Goal: Transaction & Acquisition: Obtain resource

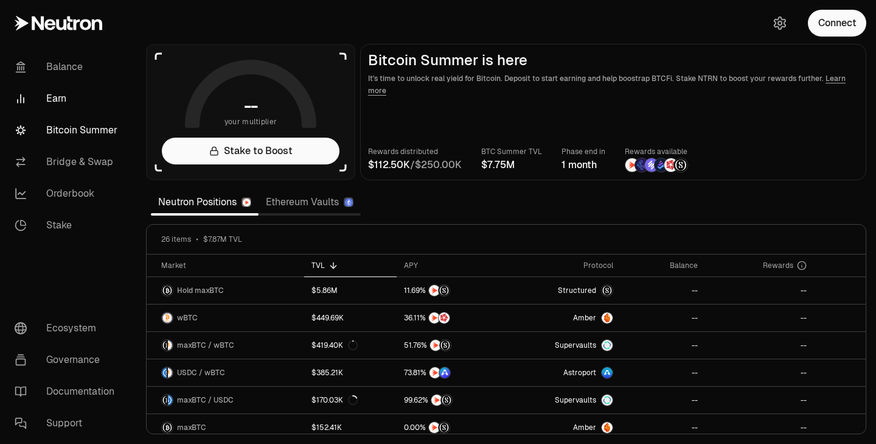
click at [73, 103] on link "Earn" at bounding box center [68, 99] width 127 height 32
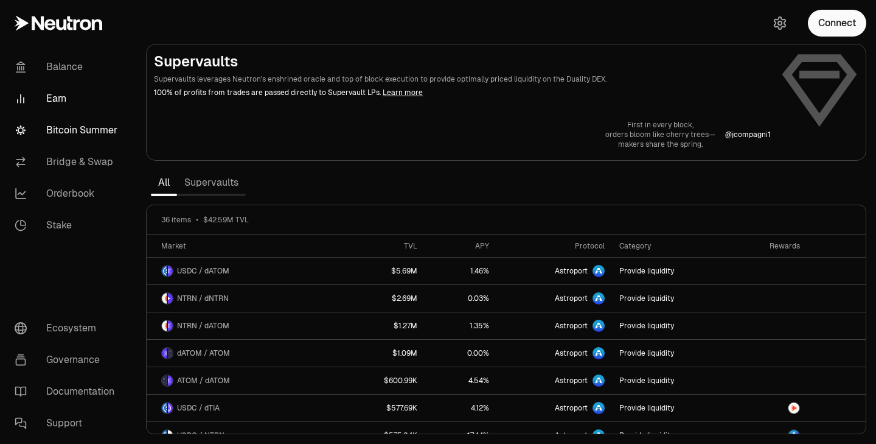
click at [68, 138] on link "Bitcoin Summer" at bounding box center [68, 130] width 127 height 32
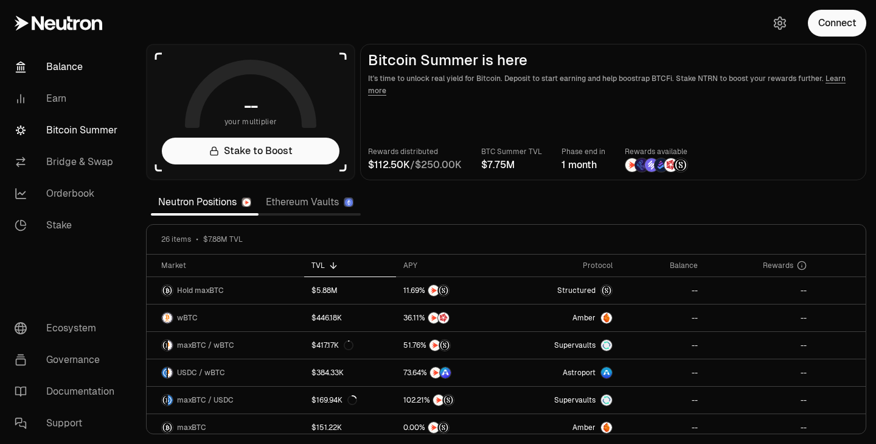
click at [89, 68] on link "Balance" at bounding box center [68, 67] width 127 height 32
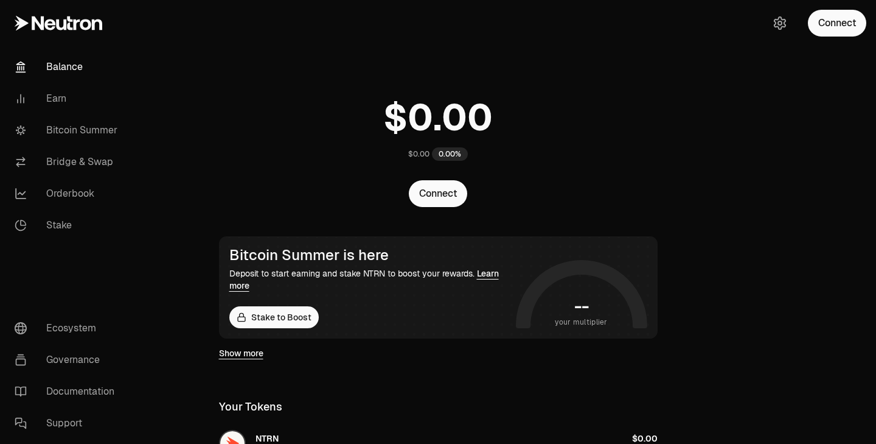
click at [832, 38] on div "Connect" at bounding box center [817, 23] width 117 height 46
click at [840, 26] on button "Connect" at bounding box center [837, 23] width 58 height 27
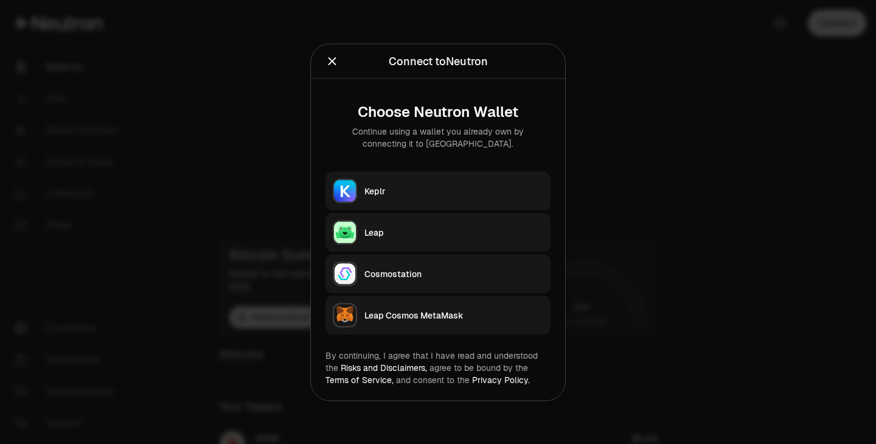
click at [416, 178] on button "Keplr" at bounding box center [438, 190] width 225 height 39
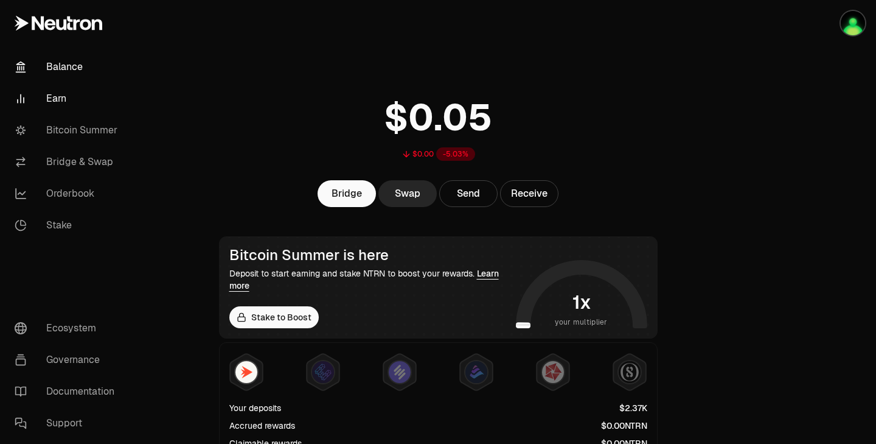
click at [58, 98] on link "Earn" at bounding box center [68, 99] width 127 height 32
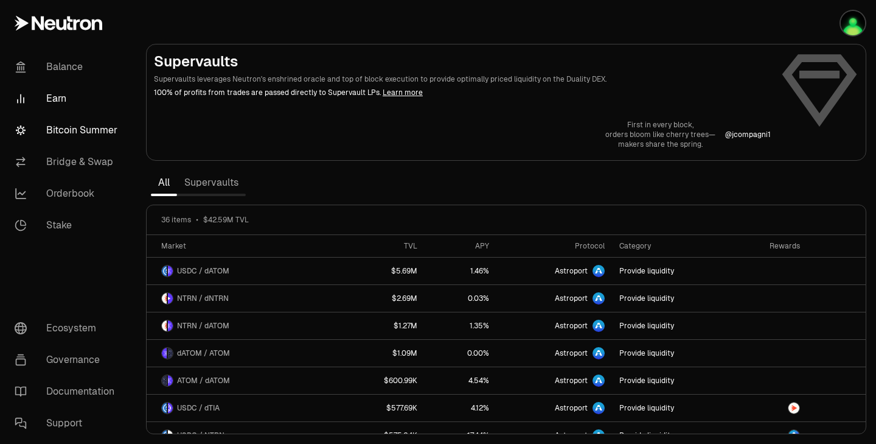
click at [88, 139] on link "Bitcoin Summer" at bounding box center [68, 130] width 127 height 32
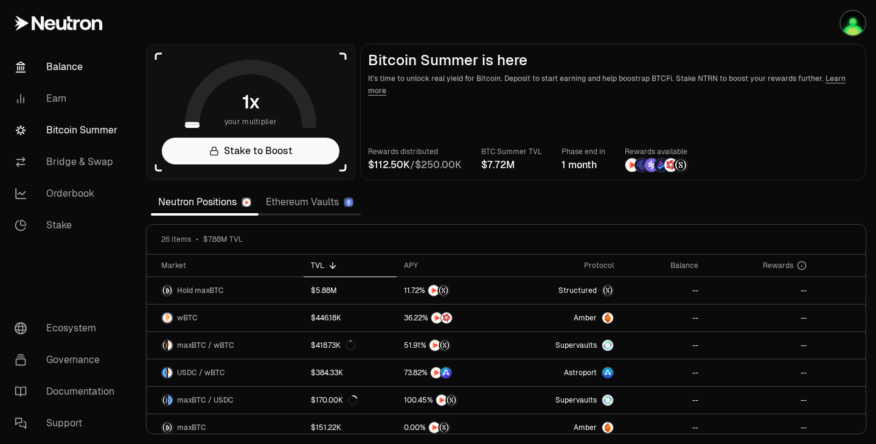
click at [94, 68] on link "Balance" at bounding box center [68, 67] width 127 height 32
